Goal: Transaction & Acquisition: Purchase product/service

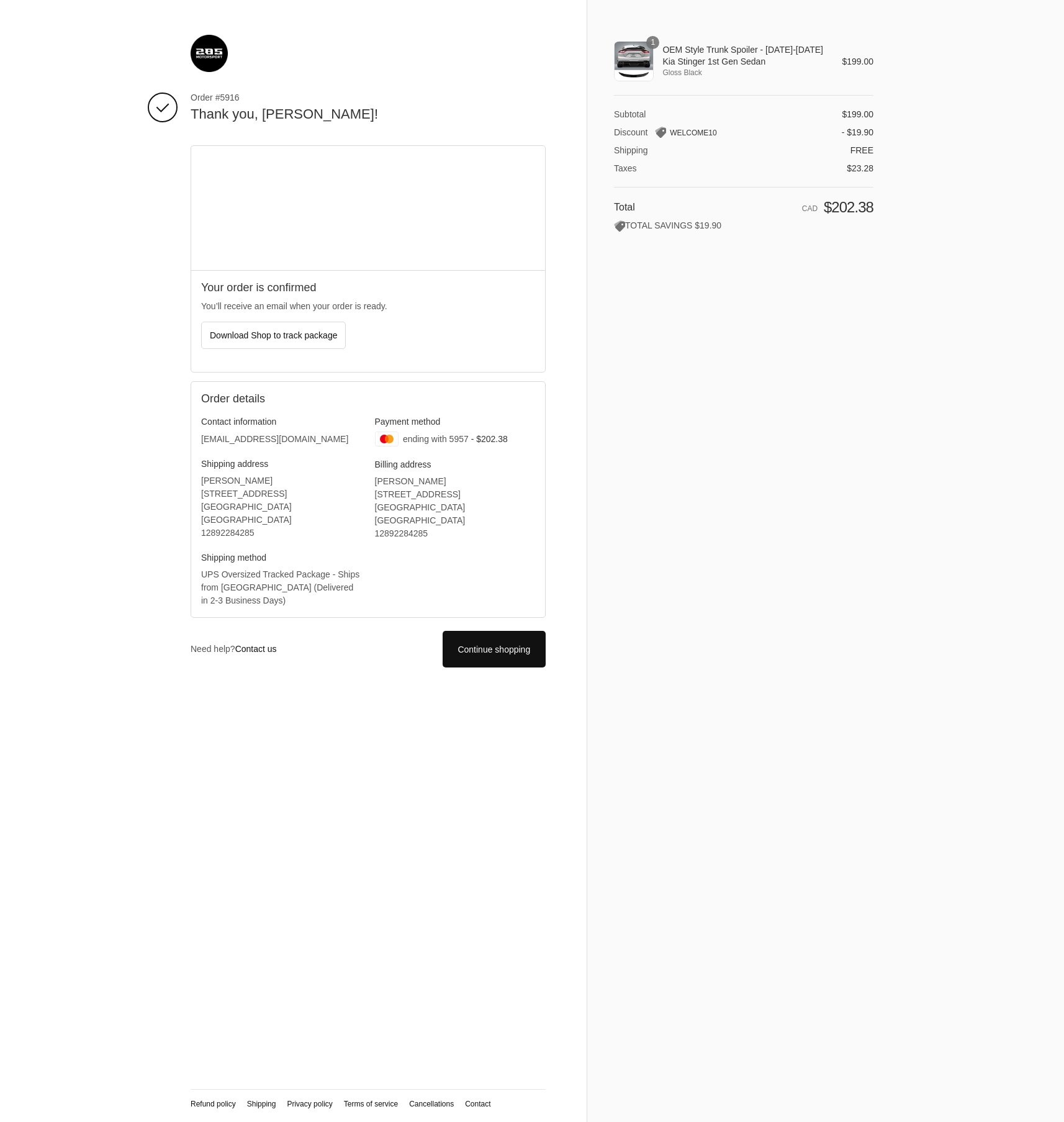
click at [708, 51] on span "OEM Style Trunk Spoiler - [DATE]-[DATE] Kia Stinger 1st Gen Sedan" at bounding box center [743, 55] width 162 height 22
drag, startPoint x: 748, startPoint y: 62, endPoint x: 663, endPoint y: 51, distance: 85.7
click at [663, 51] on span "OEM Style Trunk Spoiler - [DATE]-[DATE] Kia Stinger 1st Gen Sedan" at bounding box center [743, 55] width 162 height 22
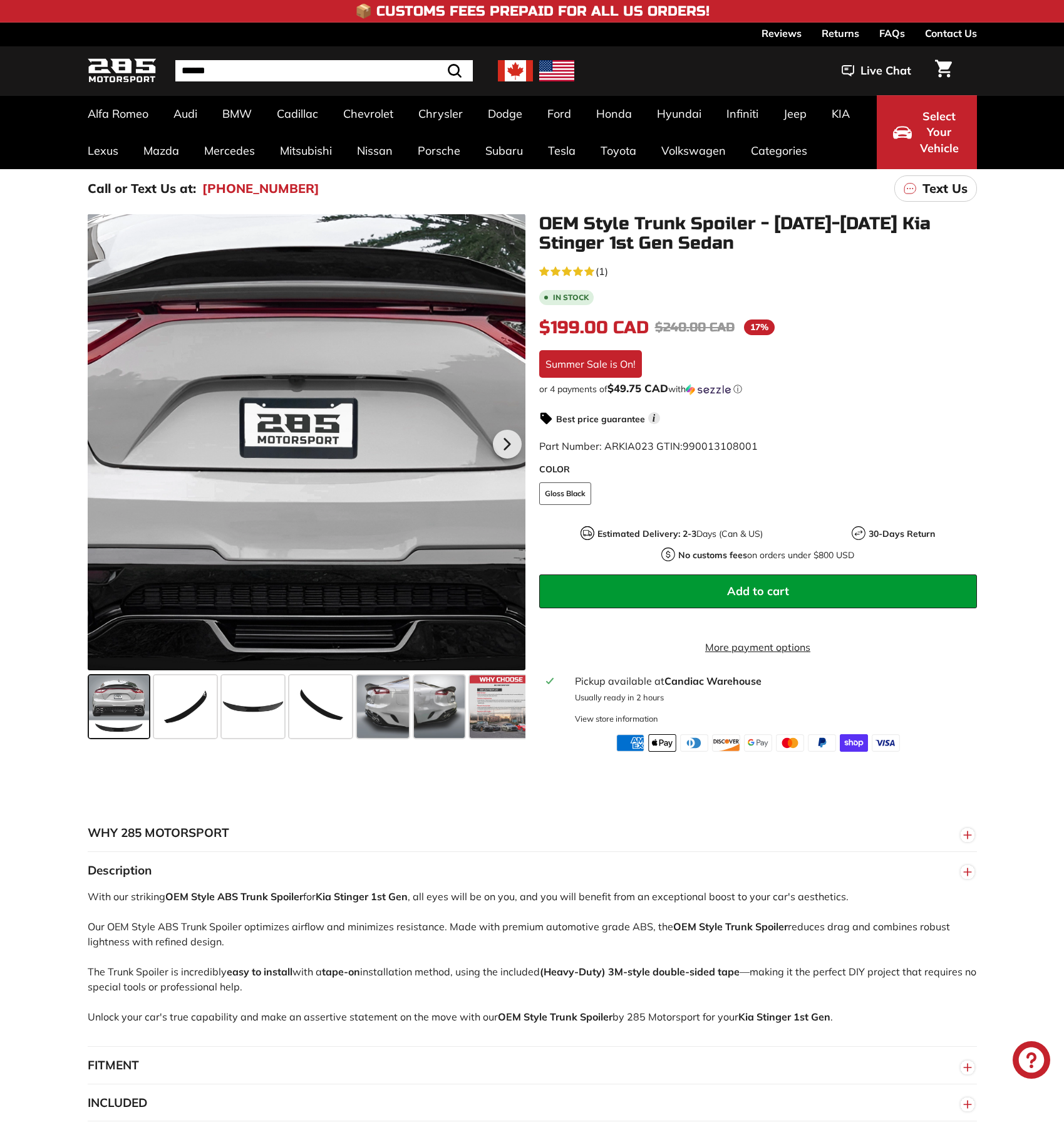
click at [301, 316] on div at bounding box center [307, 442] width 438 height 456
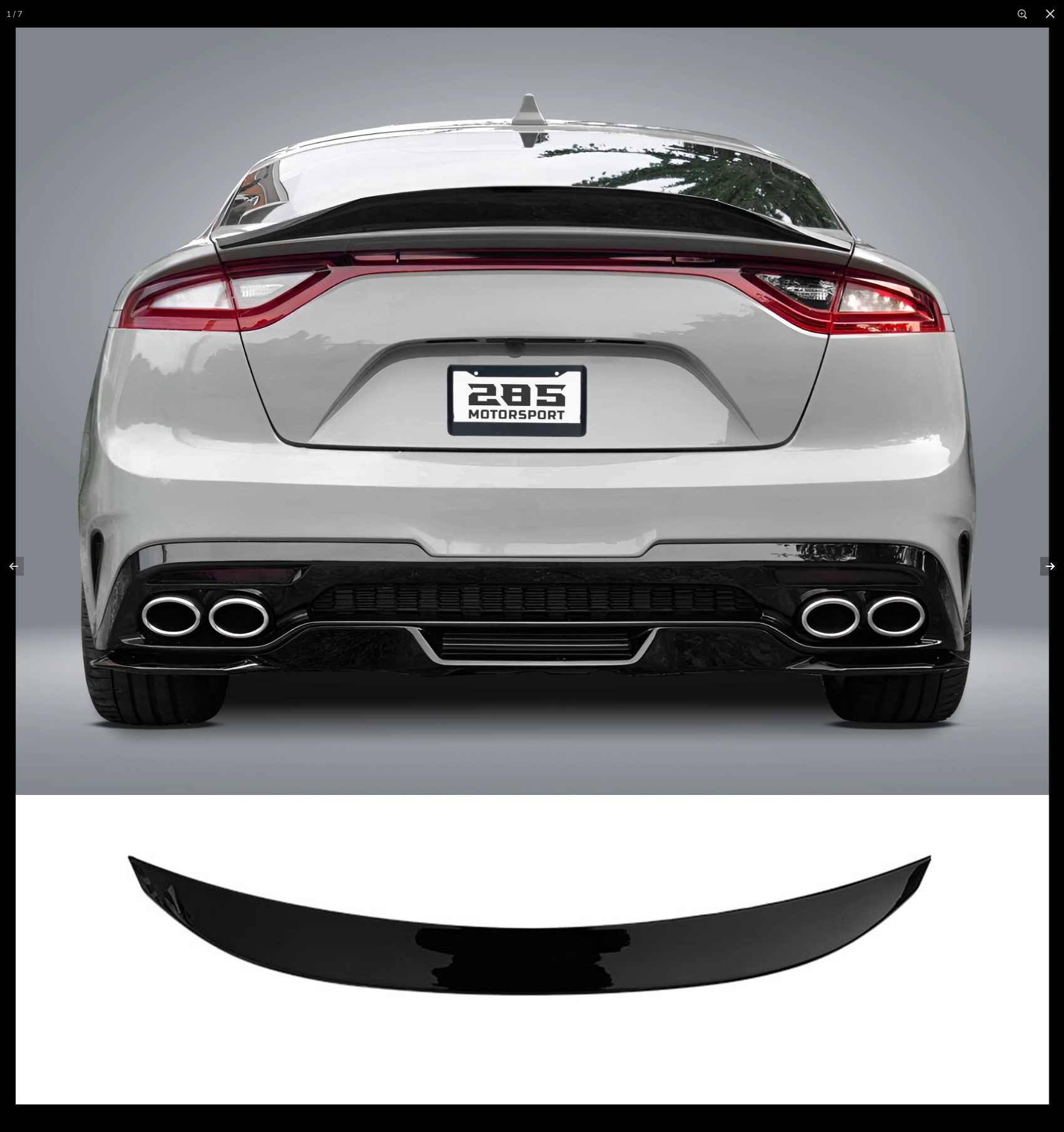
click at [1047, 566] on button at bounding box center [1042, 566] width 44 height 62
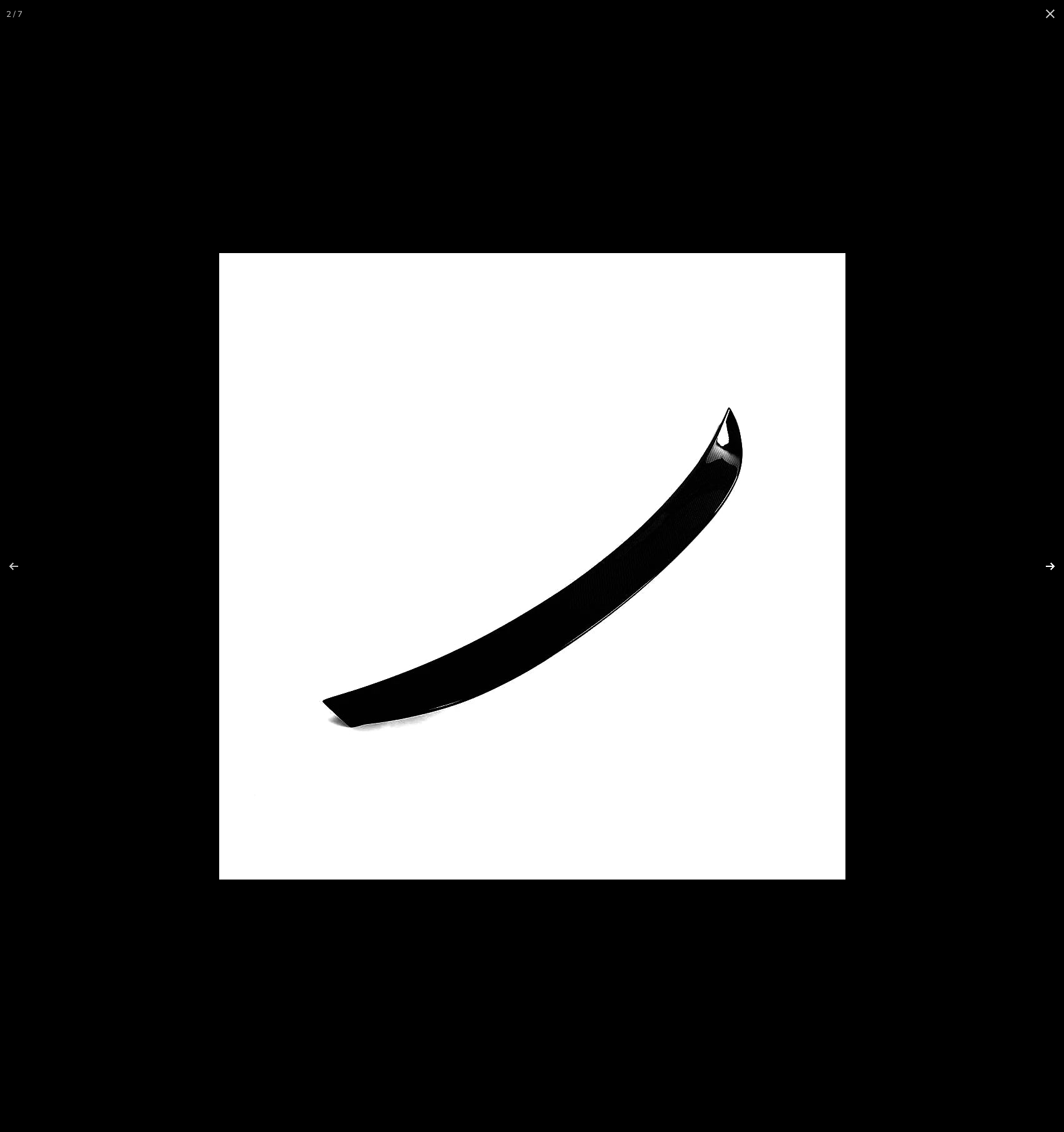
click at [1047, 566] on button at bounding box center [1042, 566] width 44 height 62
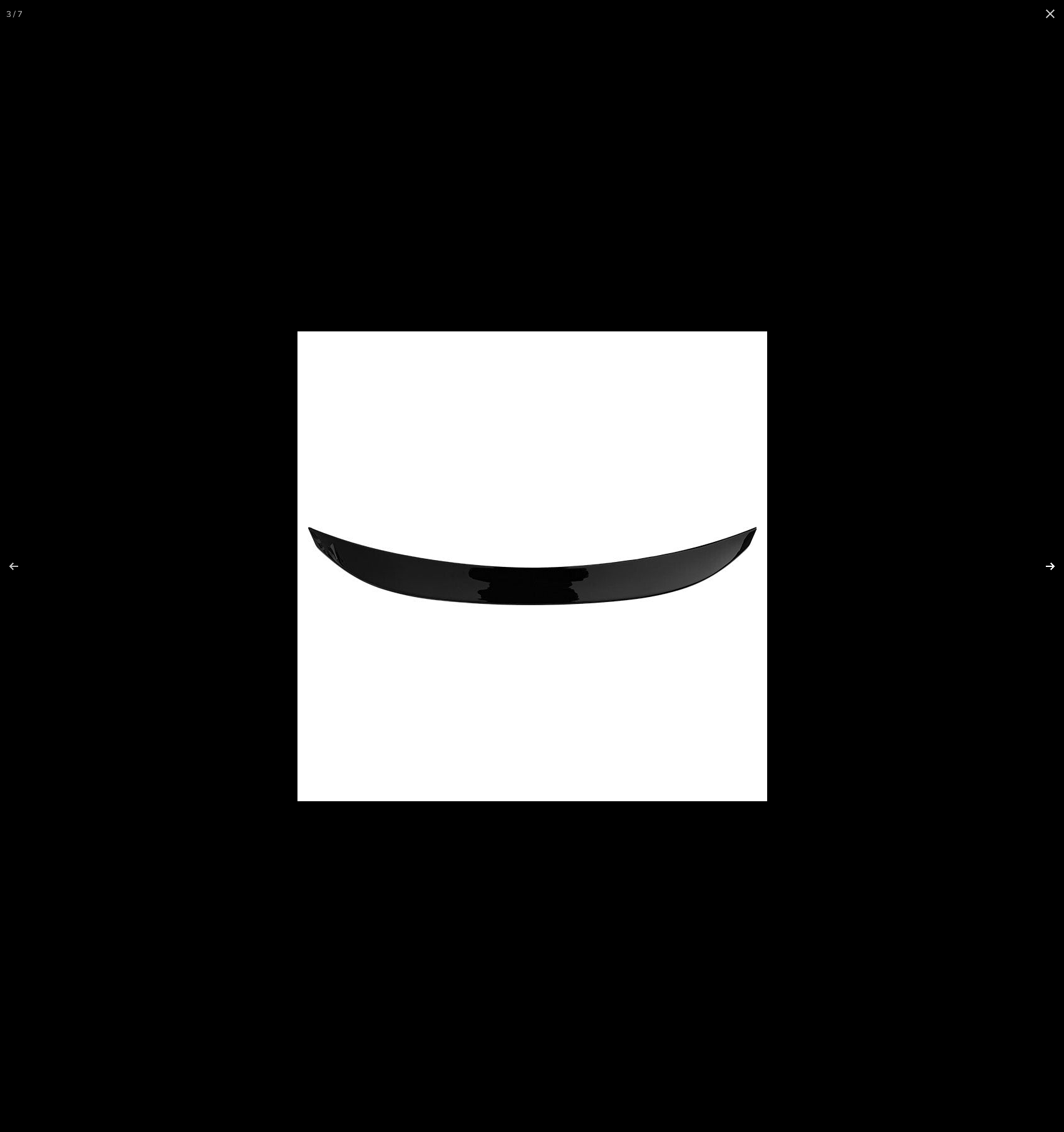
click at [1047, 566] on button at bounding box center [1042, 566] width 44 height 62
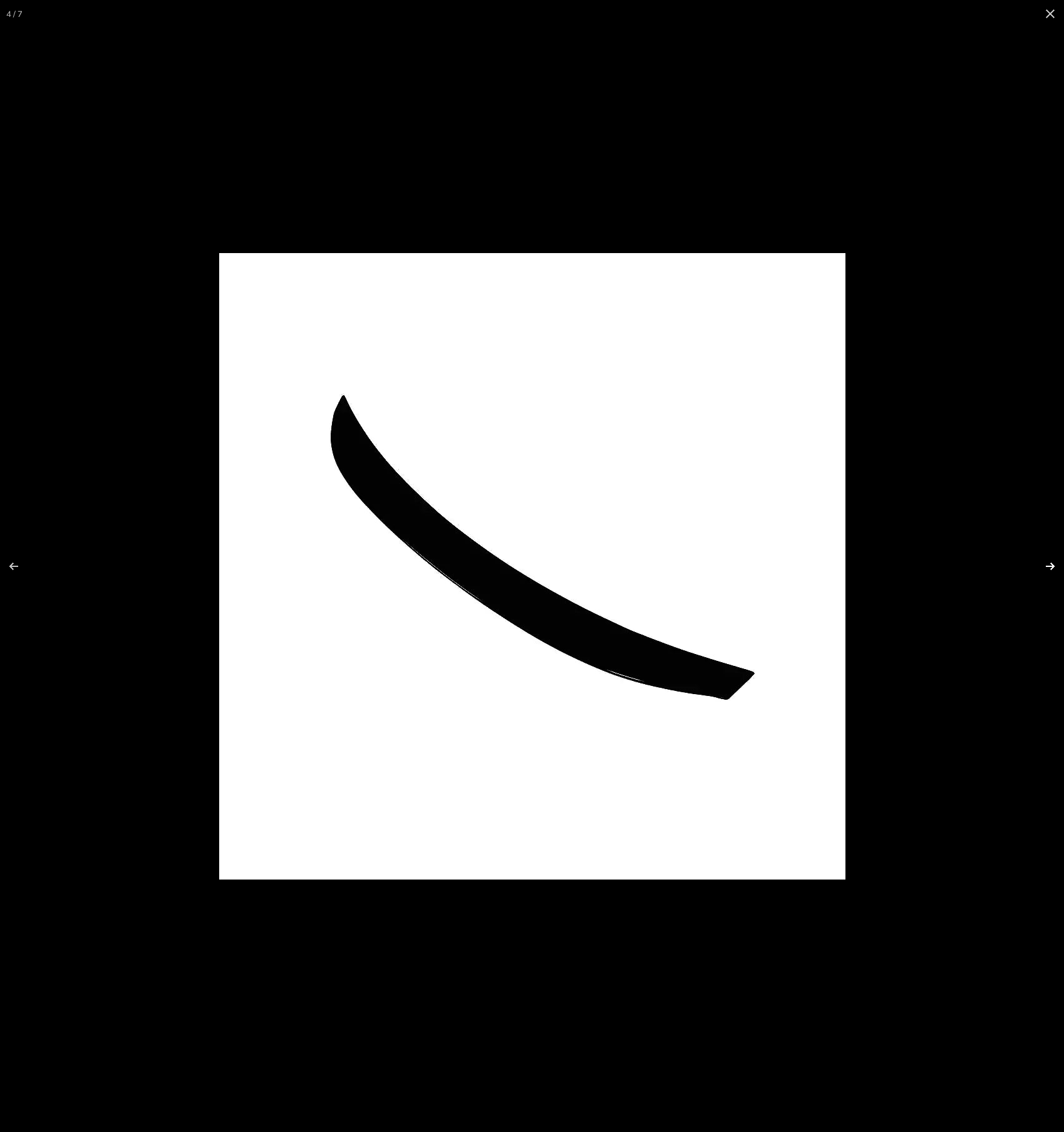
click at [1047, 566] on button at bounding box center [1042, 566] width 44 height 62
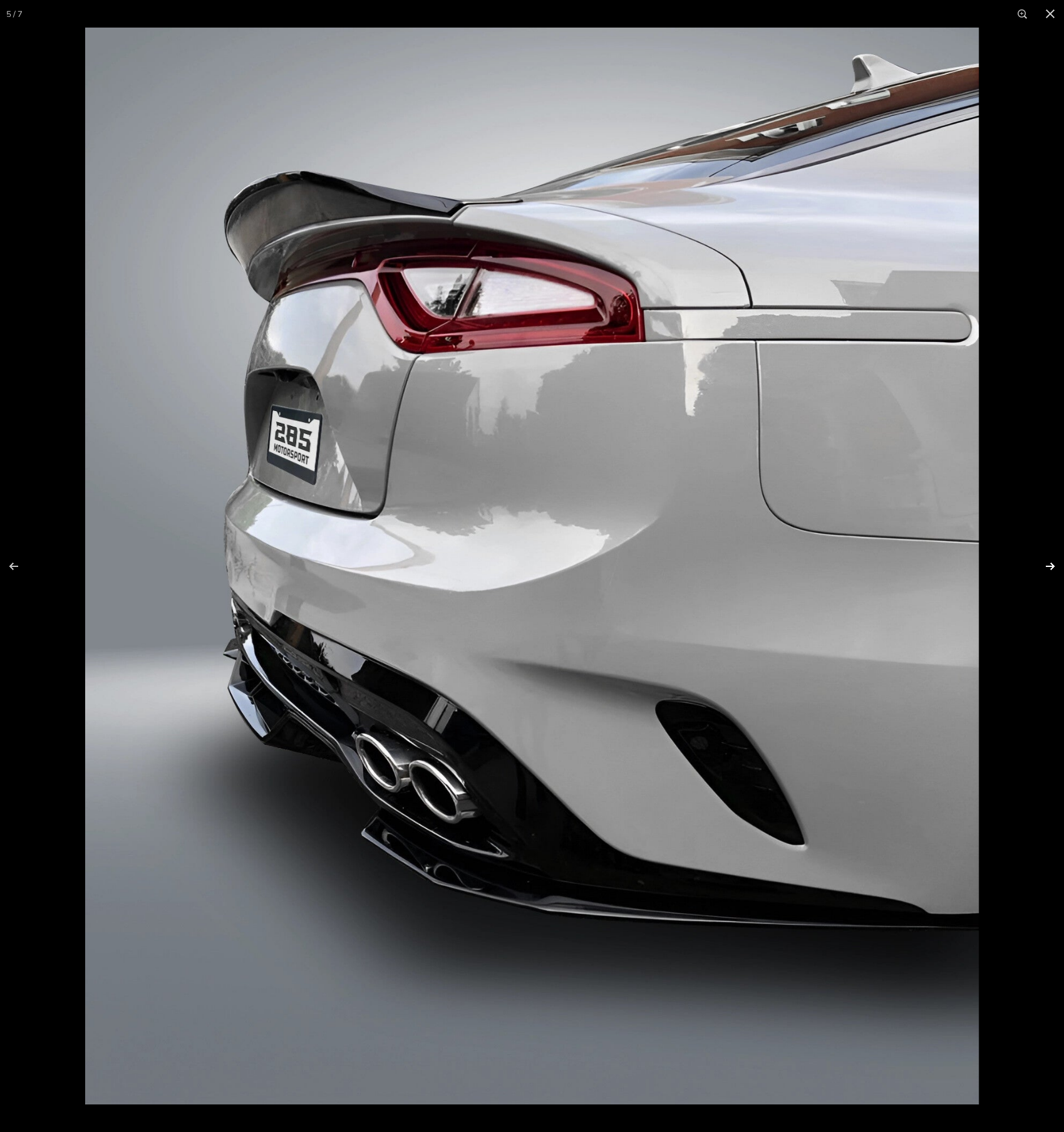
click at [1047, 566] on button at bounding box center [1042, 566] width 44 height 62
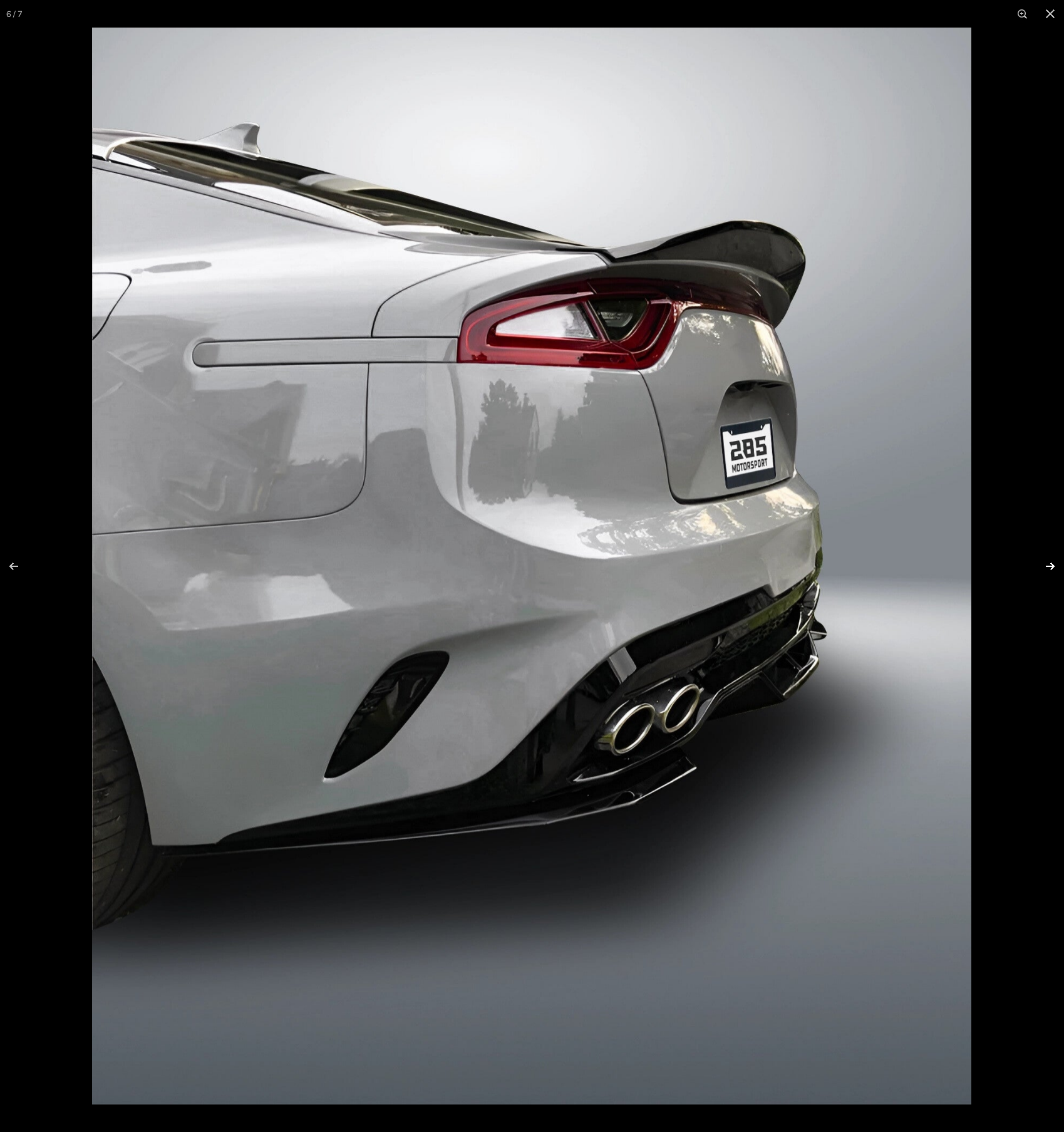
click at [1047, 566] on button at bounding box center [1042, 566] width 44 height 62
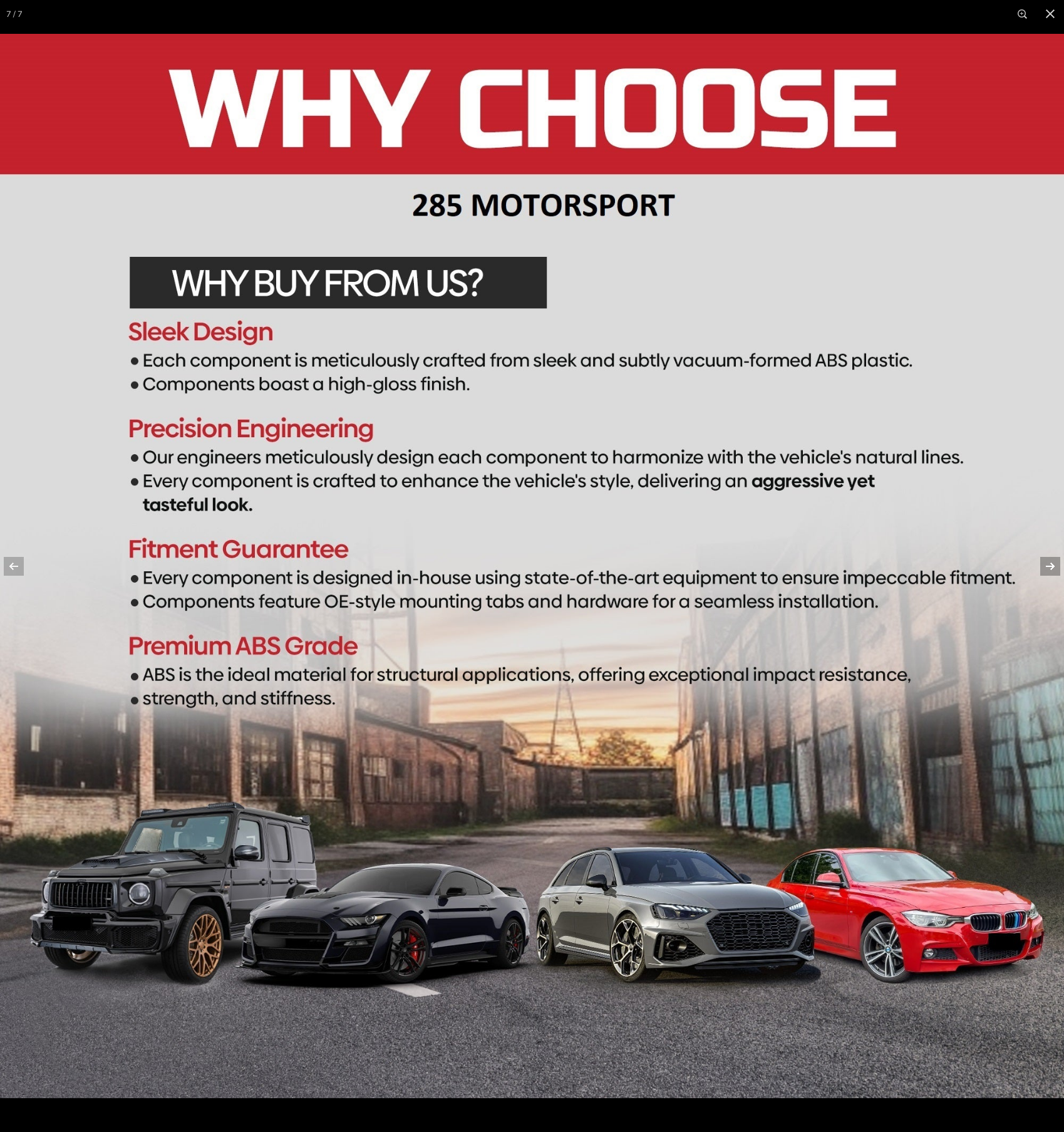
click at [1047, 566] on button at bounding box center [1042, 566] width 44 height 62
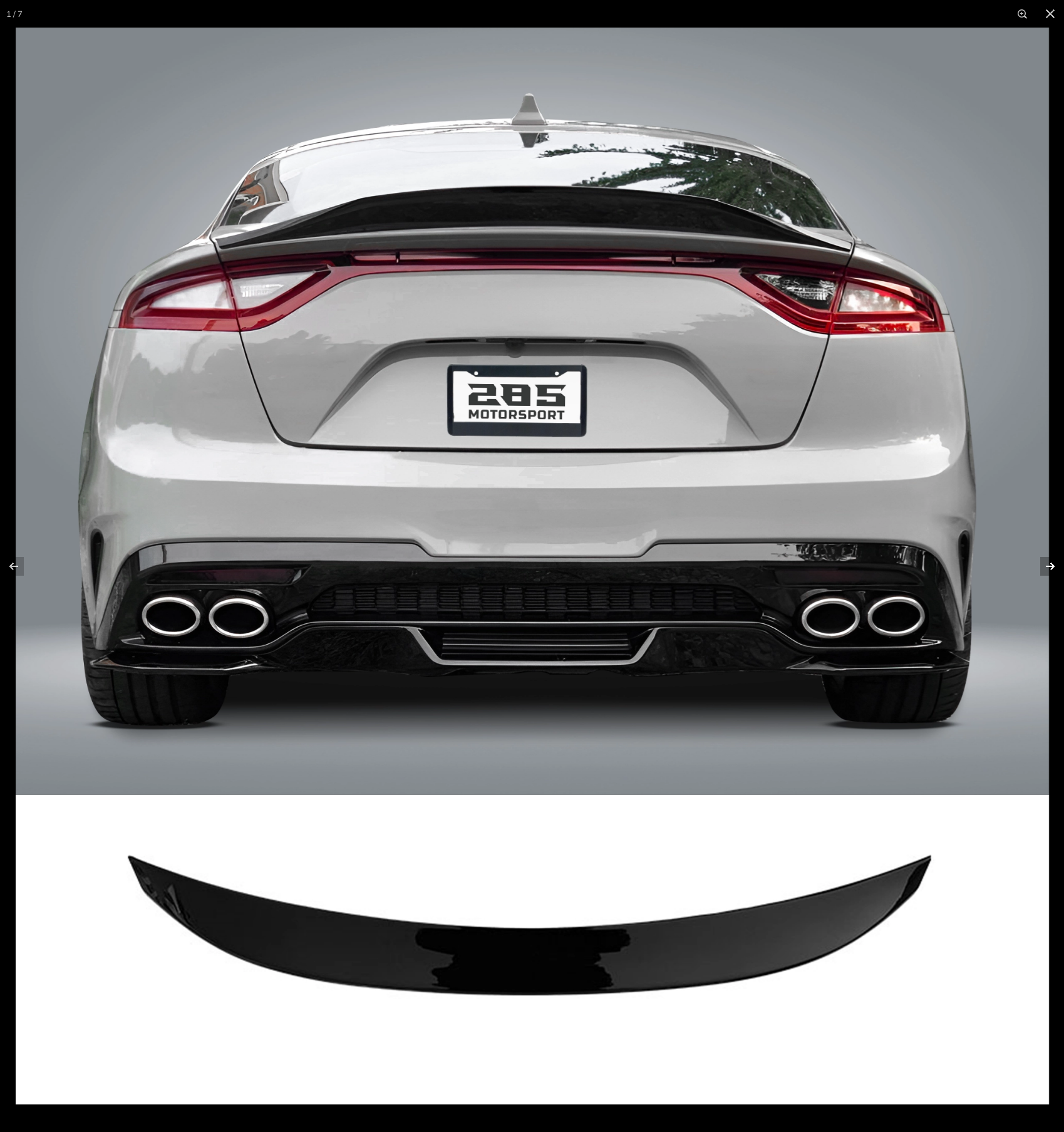
click at [1047, 566] on button at bounding box center [1042, 566] width 44 height 62
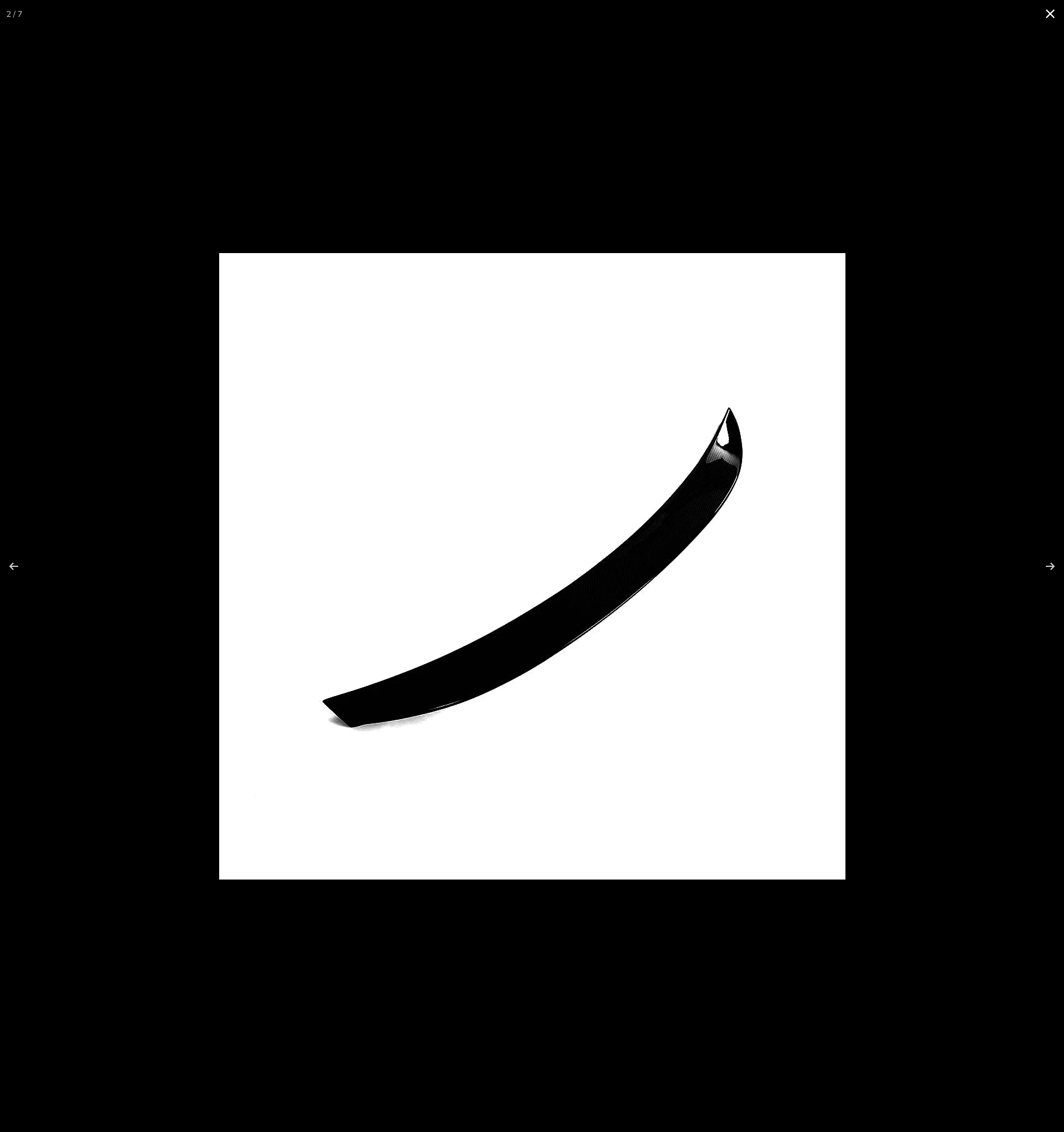
click at [1057, 15] on button at bounding box center [1050, 14] width 28 height 28
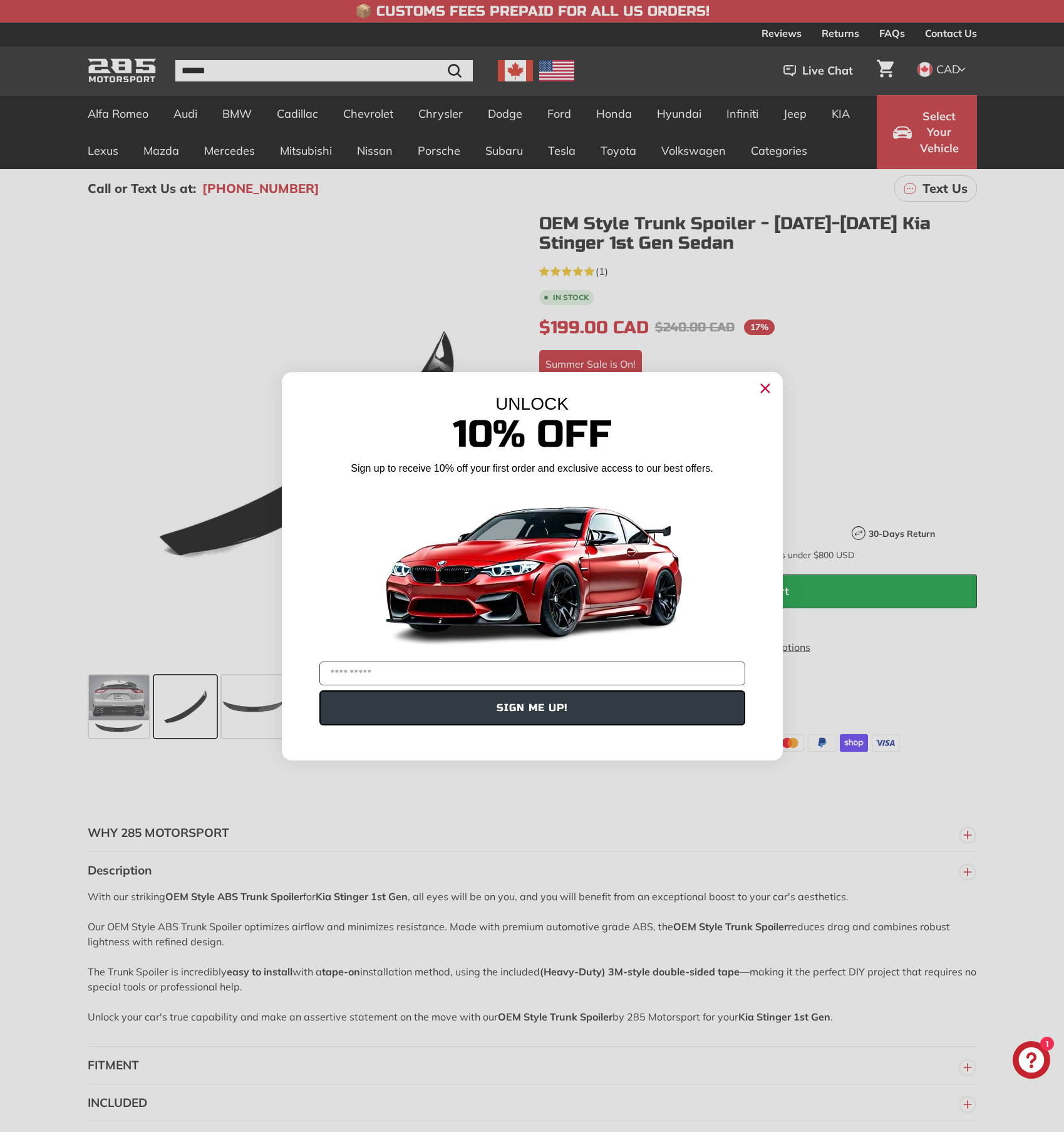
click at [765, 383] on circle "Close dialog" at bounding box center [765, 388] width 19 height 19
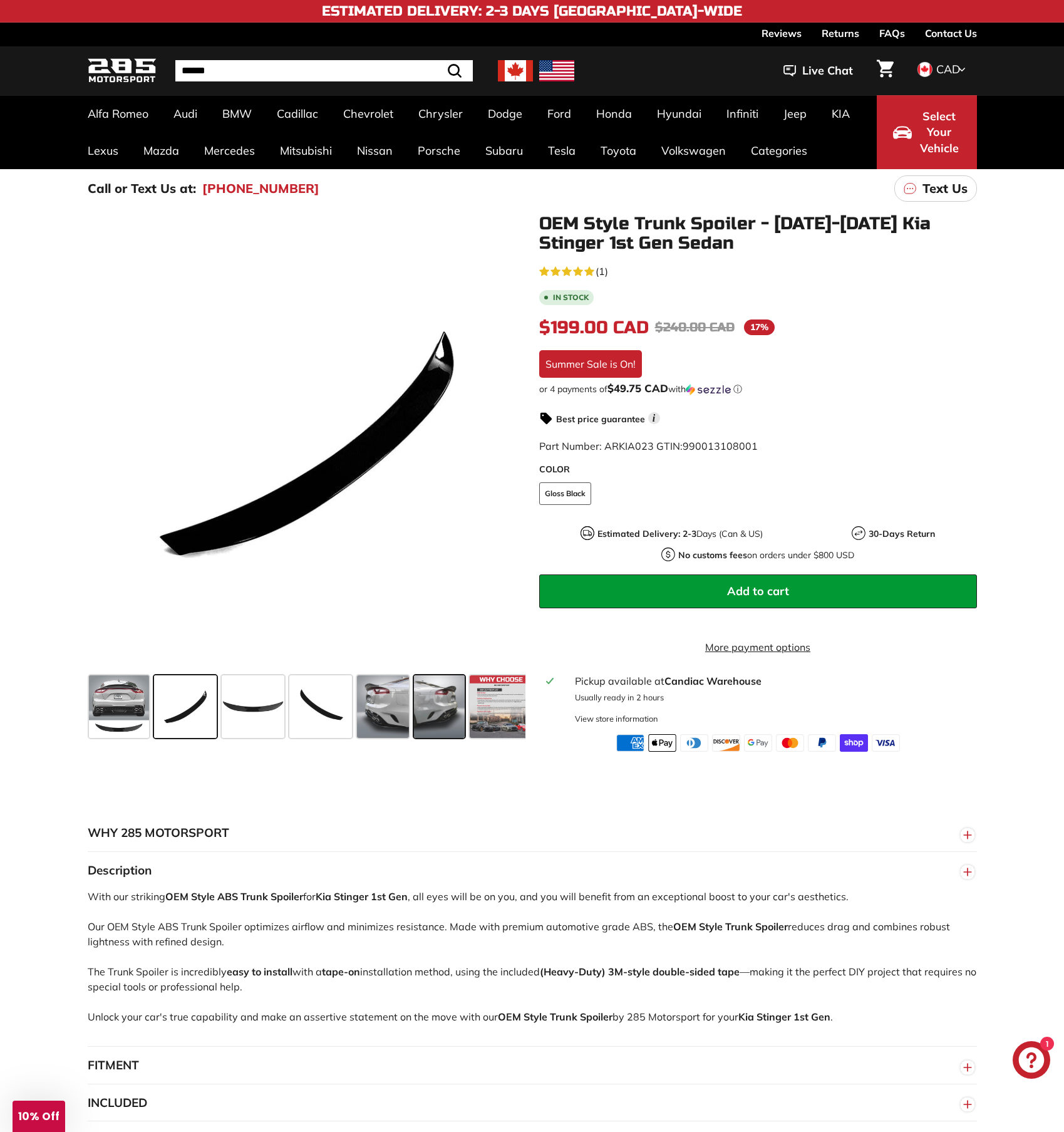
click at [443, 713] on span at bounding box center [439, 706] width 51 height 62
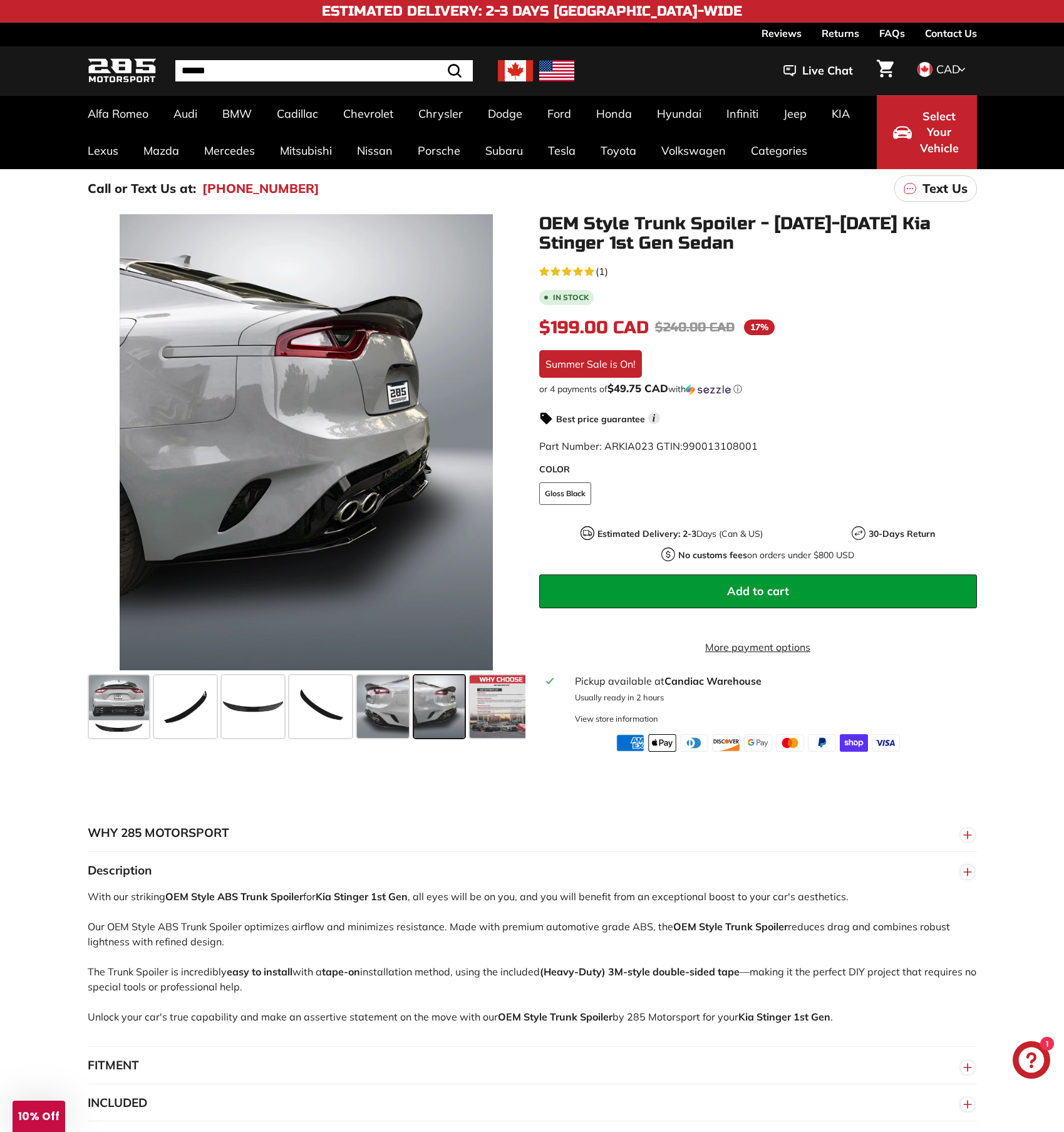
click at [935, 132] on span "Select Your Vehicle" at bounding box center [939, 133] width 42 height 48
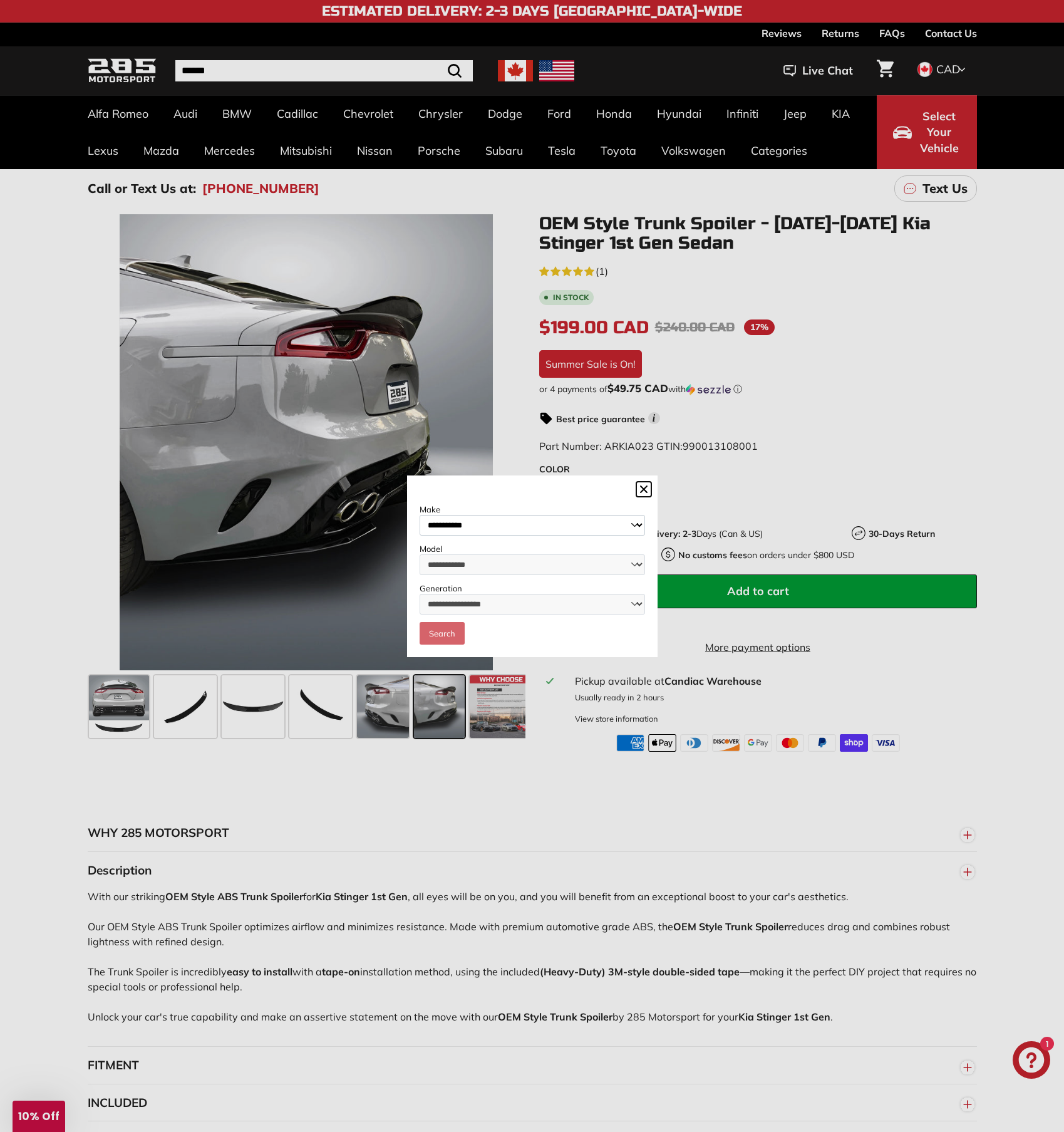
click at [524, 523] on select "**********" at bounding box center [532, 526] width 225 height 21
click at [657, 657] on dialog "**********" at bounding box center [533, 566] width 251 height 181
